Goal: Transaction & Acquisition: Purchase product/service

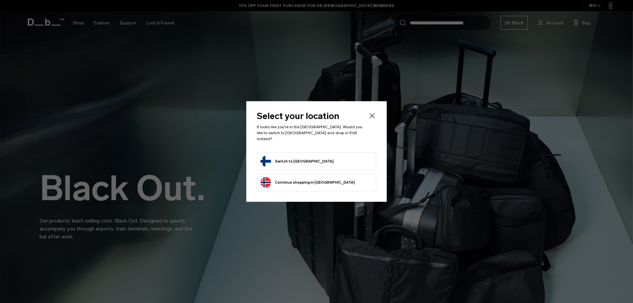
click at [340, 156] on body "Skip to content BUY NOW, PAY LATER WITH KLARNA 10% OFF YOUR FIRST PURCHASE FOR …" at bounding box center [316, 151] width 633 height 303
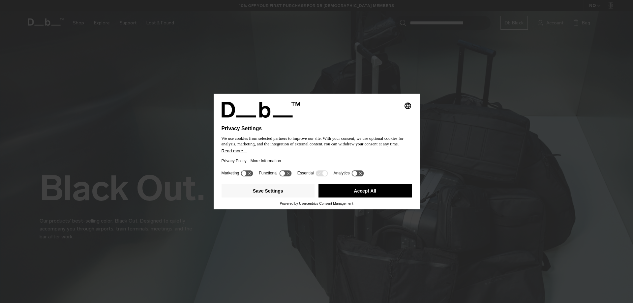
click at [359, 191] on button "Accept All" at bounding box center [364, 190] width 93 height 13
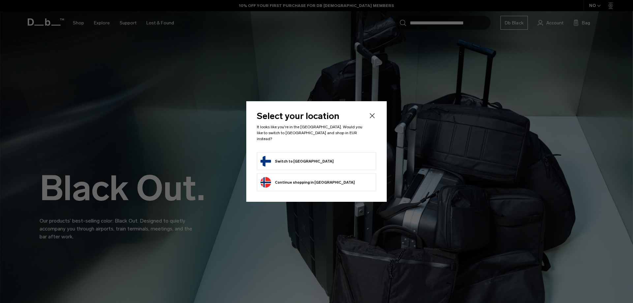
click at [290, 158] on button "Switch to Finland" at bounding box center [296, 161] width 73 height 11
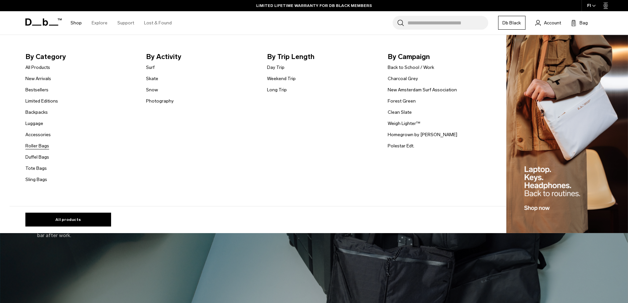
click at [47, 146] on link "Roller Bags" at bounding box center [37, 145] width 24 height 7
